Goal: Book appointment/travel/reservation

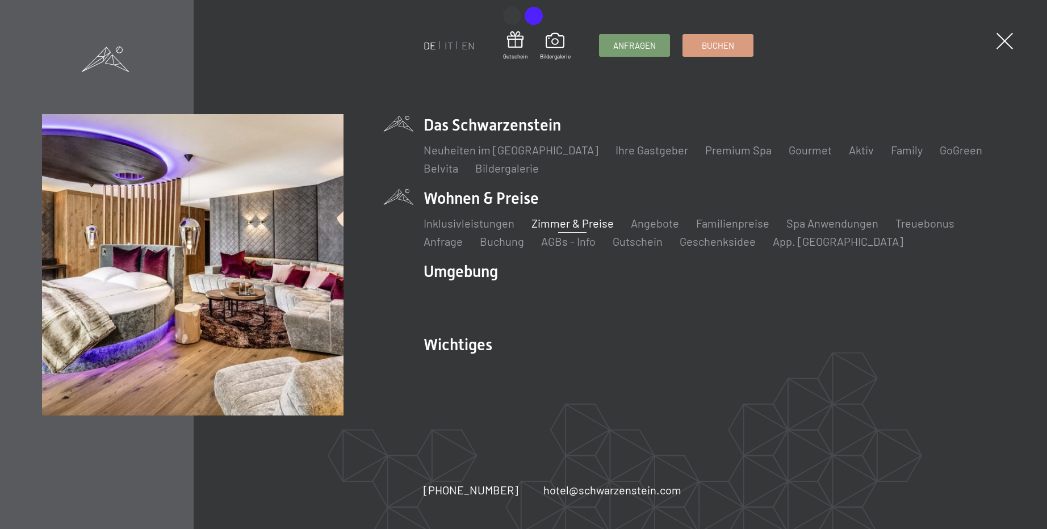
click at [586, 220] on link "Zimmer & Preise" at bounding box center [572, 223] width 82 height 14
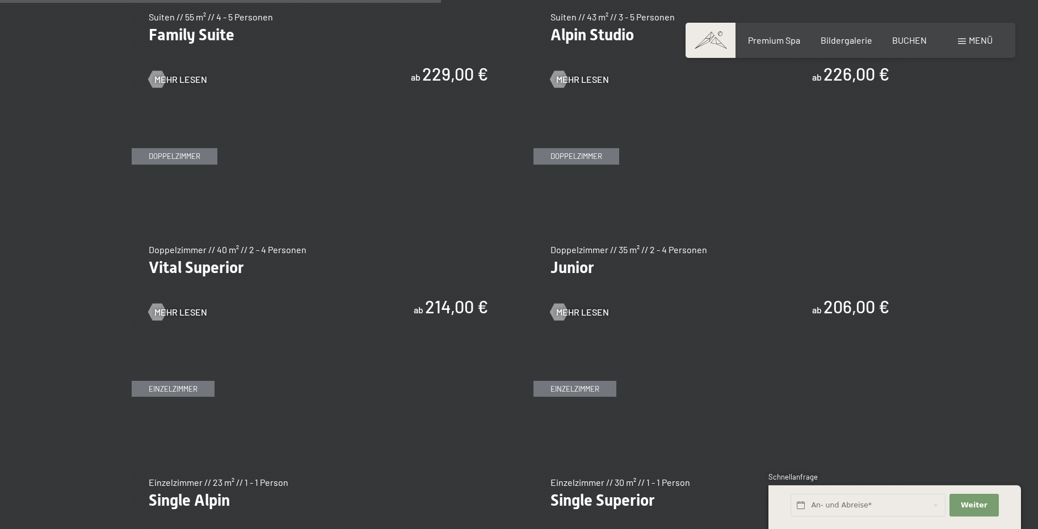
scroll to position [1533, 0]
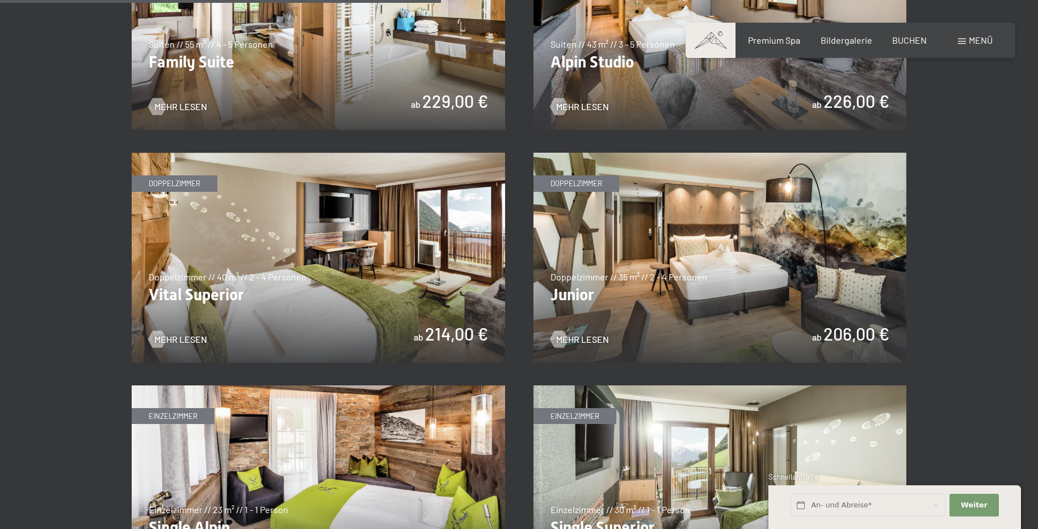
click at [720, 261] on img at bounding box center [721, 258] width 374 height 210
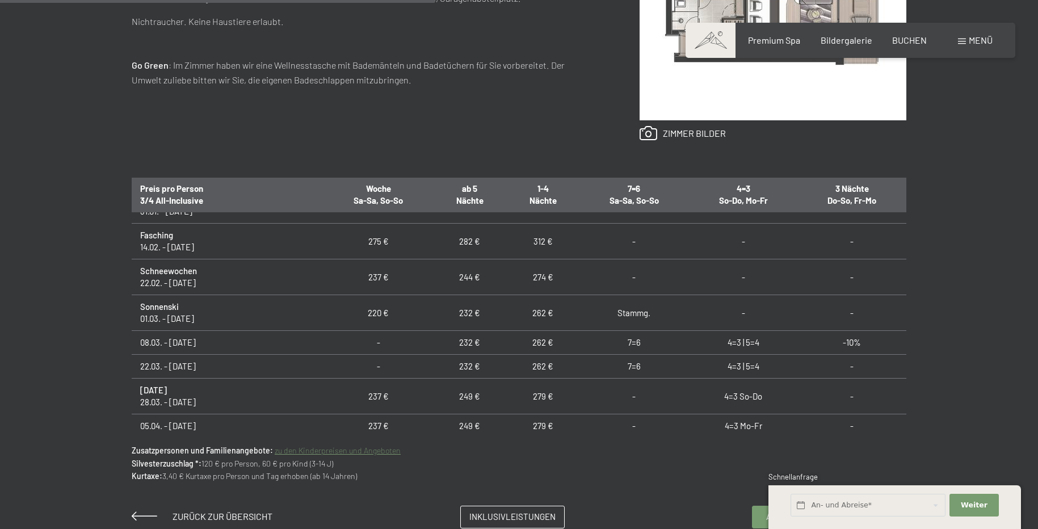
scroll to position [496, 0]
